Goal: Transaction & Acquisition: Purchase product/service

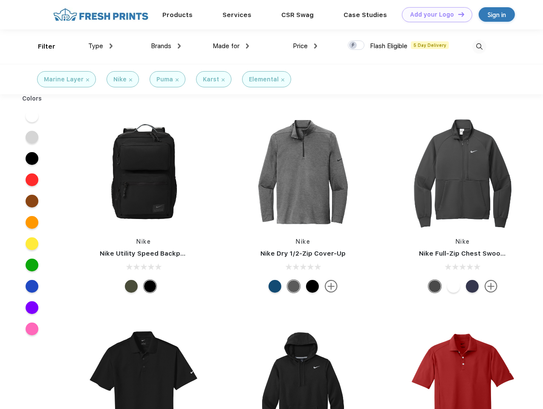
click at [434, 14] on link "Add your Logo Design Tool" at bounding box center [437, 14] width 70 height 15
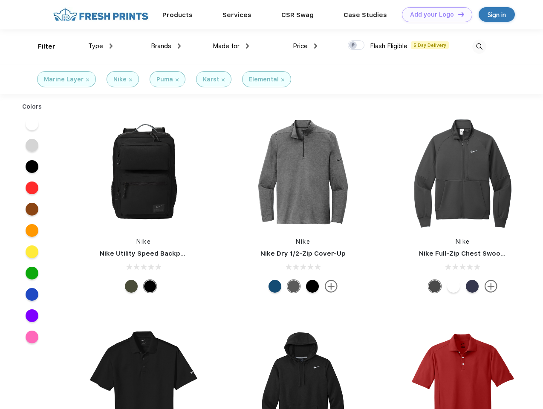
click at [0, 0] on div "Design Tool" at bounding box center [0, 0] width 0 height 0
click at [458, 14] on link "Add your Logo Design Tool" at bounding box center [437, 14] width 70 height 15
click at [41, 46] on div "Filter" at bounding box center [46, 47] width 17 height 10
click at [101, 46] on span "Type" at bounding box center [95, 46] width 15 height 8
click at [166, 46] on span "Brands" at bounding box center [161, 46] width 20 height 8
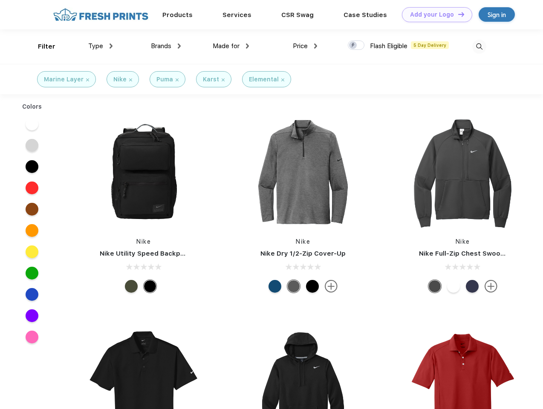
click at [231, 46] on span "Made for" at bounding box center [226, 46] width 27 height 8
click at [305, 46] on span "Price" at bounding box center [300, 46] width 15 height 8
click at [356, 46] on div at bounding box center [356, 45] width 17 height 9
click at [353, 46] on input "checkbox" at bounding box center [351, 43] width 6 height 6
click at [479, 46] on img at bounding box center [479, 47] width 14 height 14
